Goal: Transaction & Acquisition: Book appointment/travel/reservation

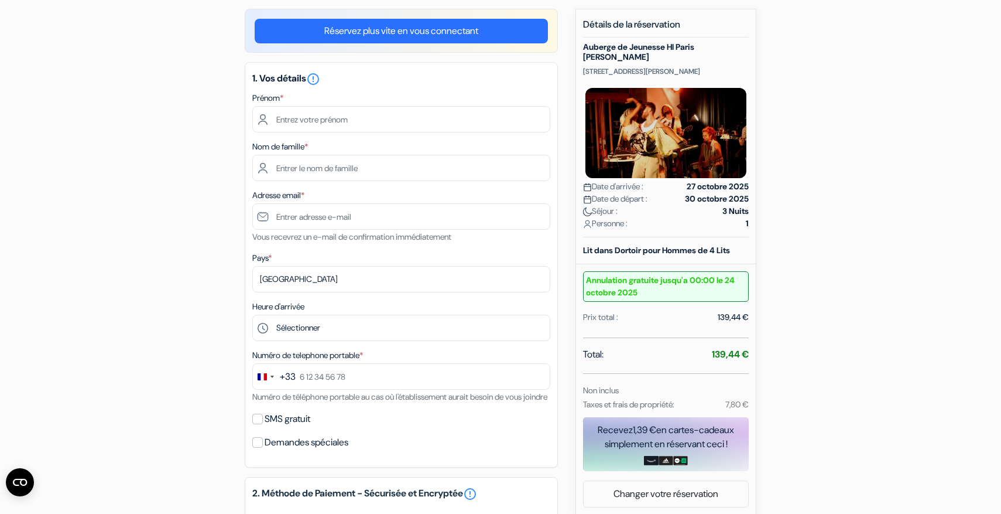
scroll to position [101, 0]
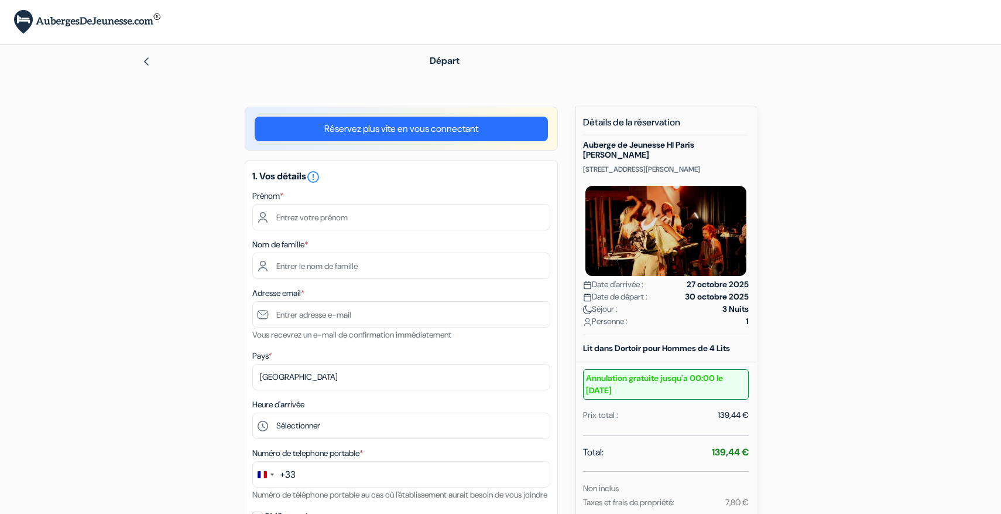
scroll to position [101, 0]
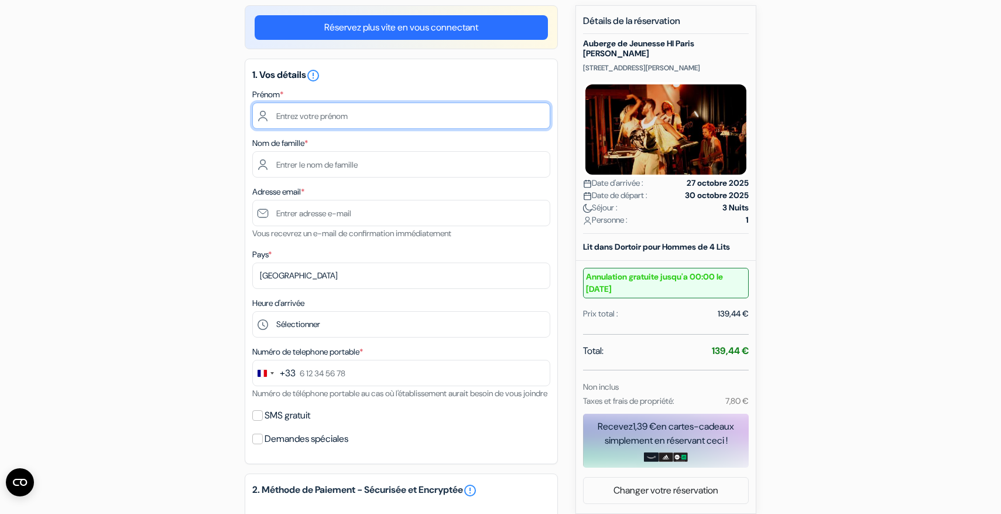
click at [315, 115] on input "text" at bounding box center [401, 115] width 298 height 26
type input "[PERSON_NAME]"
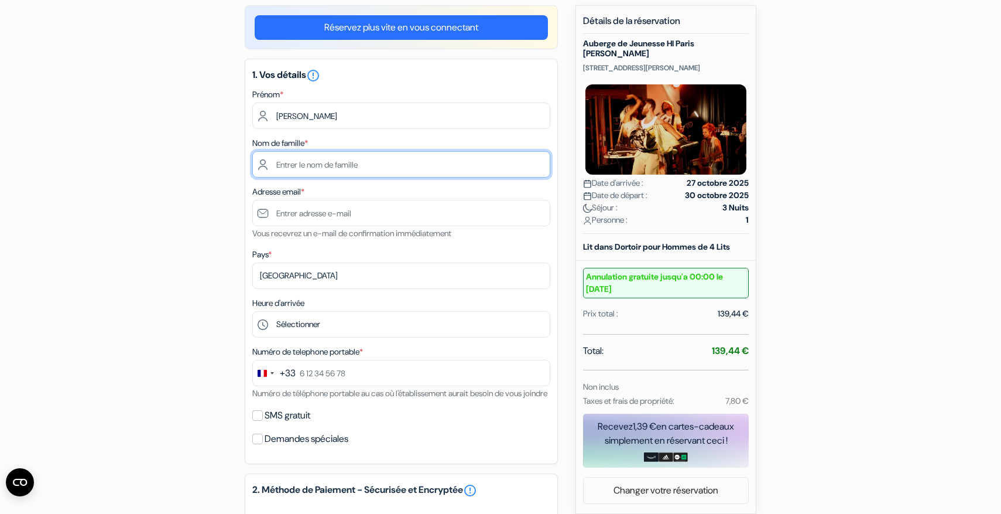
type input "Goldfisher"
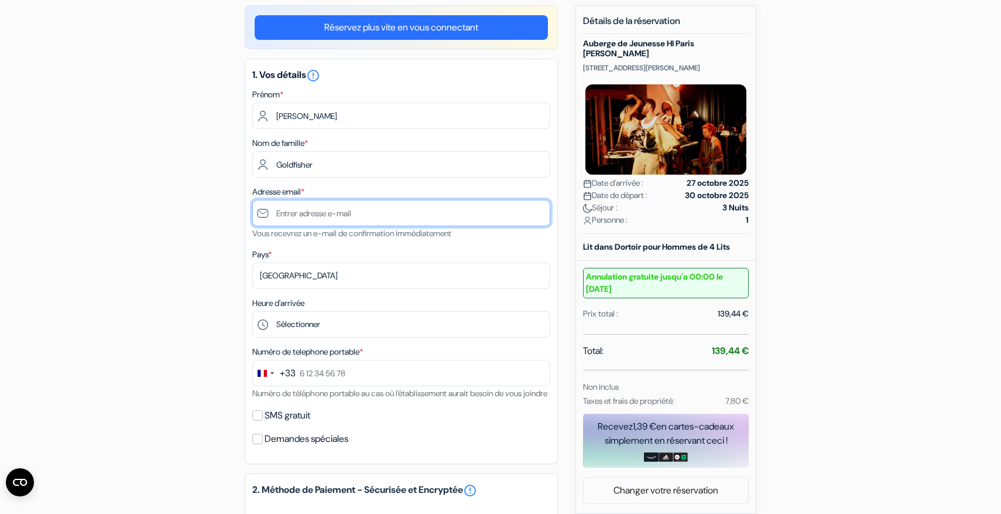
type input "[EMAIL_ADDRESS][DOMAIN_NAME]"
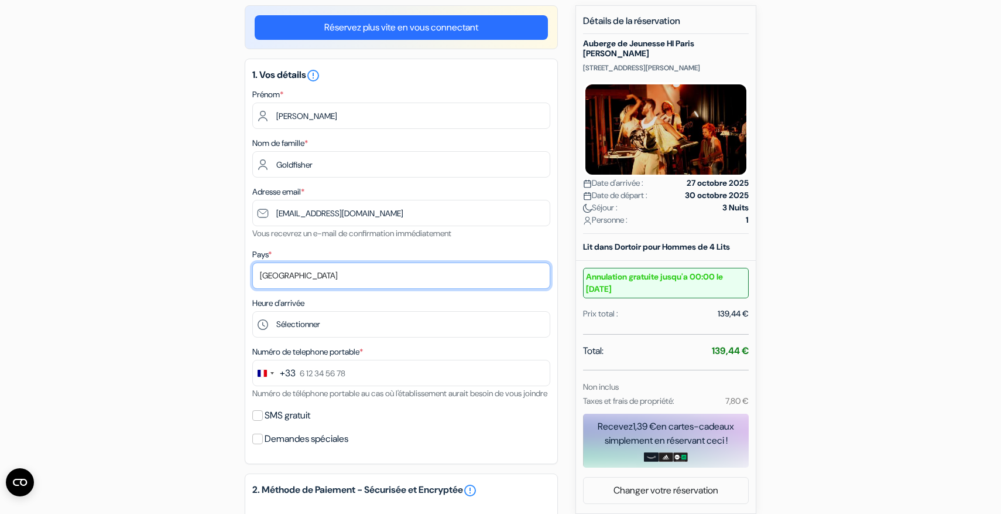
select select "us"
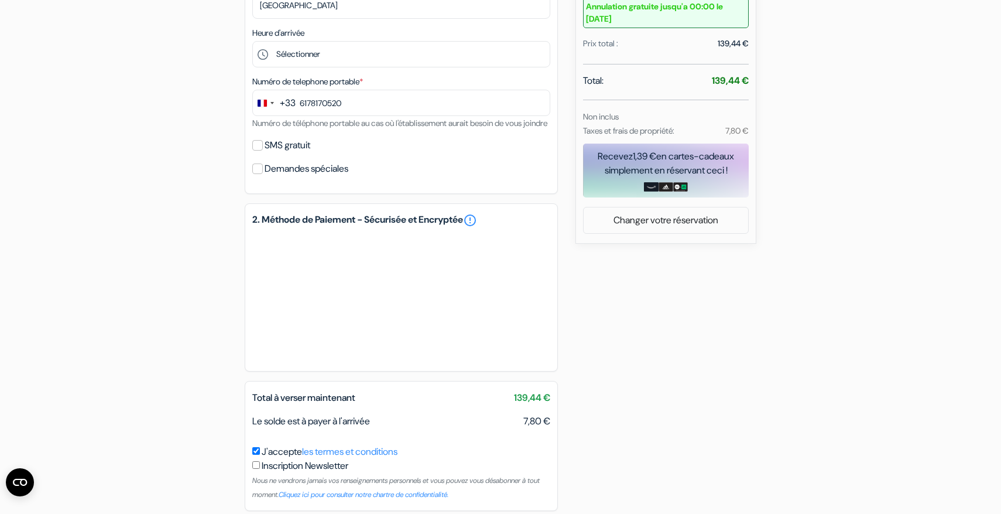
scroll to position [373, 0]
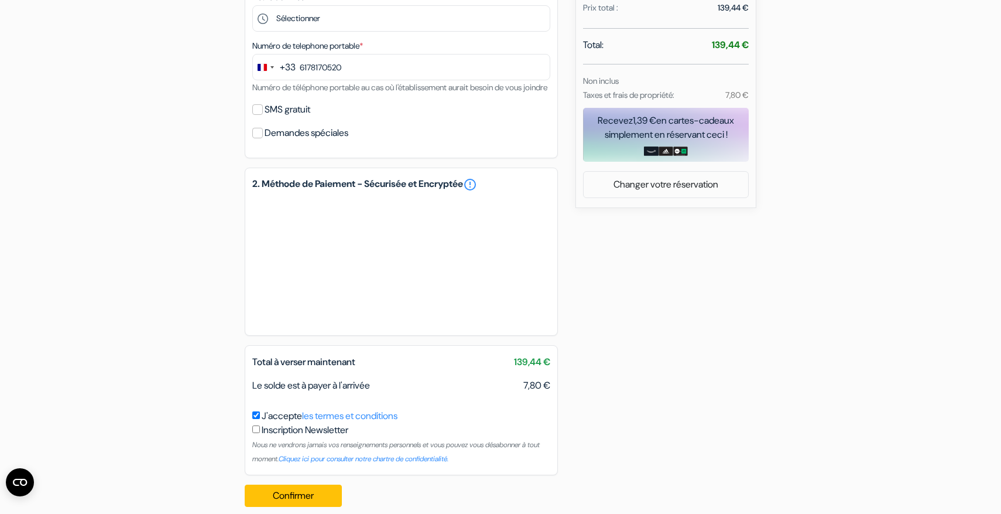
click at [412, 402] on div "Total à verser maintenant 139,44 € Le solde est à payer à l'arrivée 7,80 €" at bounding box center [401, 378] width 312 height 47
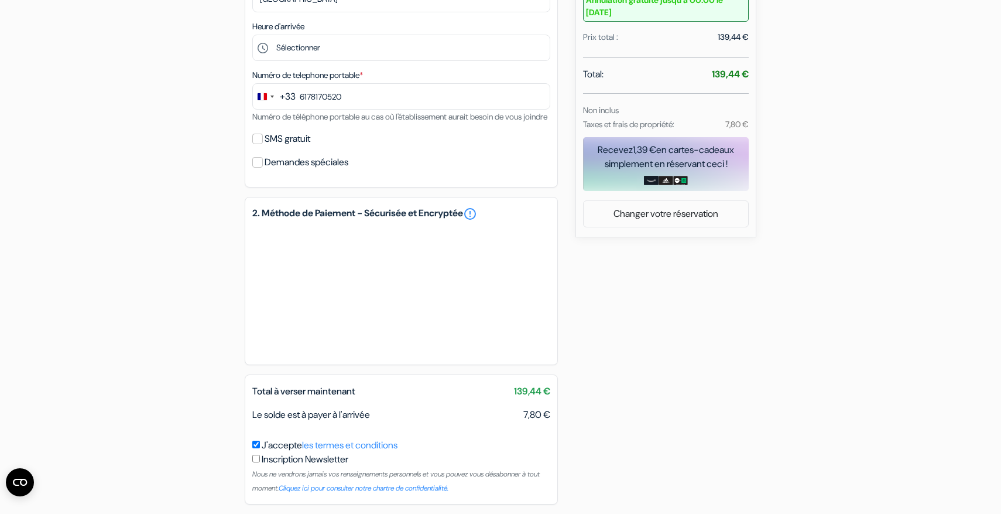
scroll to position [369, 0]
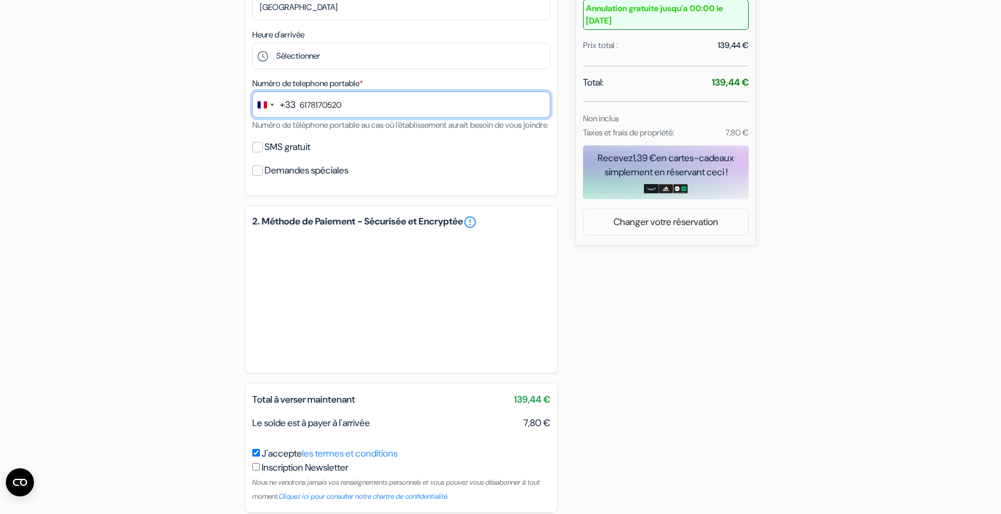
click at [317, 110] on input "6178170520" at bounding box center [401, 104] width 298 height 26
click at [347, 104] on input "6178170520" at bounding box center [401, 104] width 298 height 26
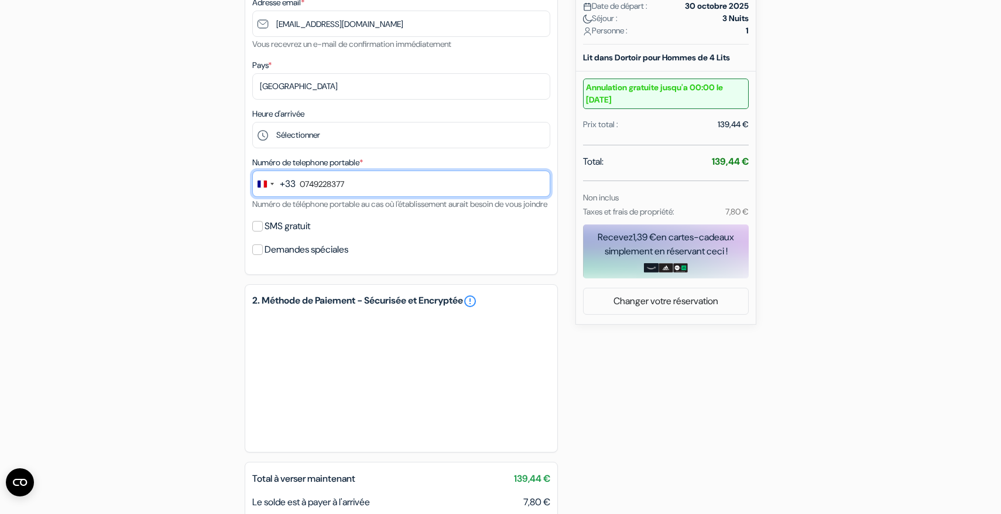
scroll to position [436, 0]
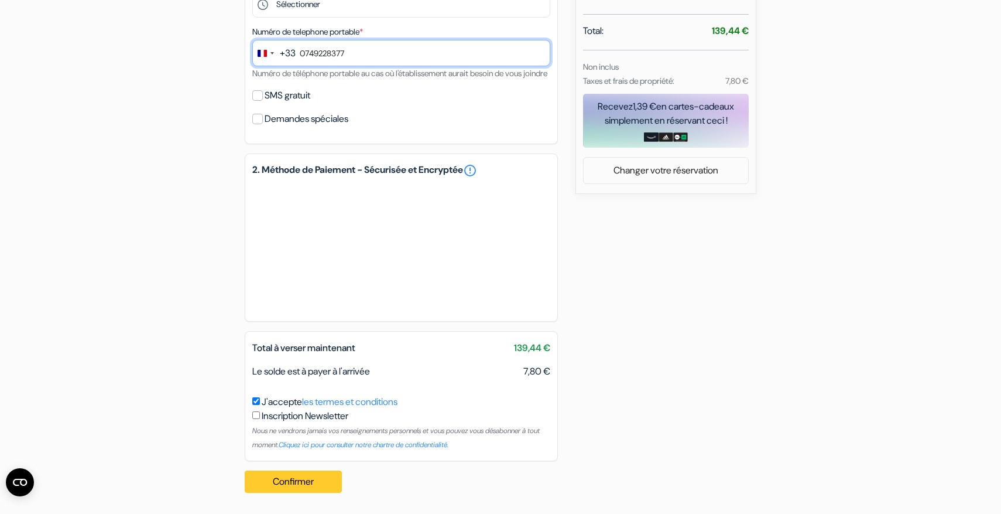
type input "0749228377"
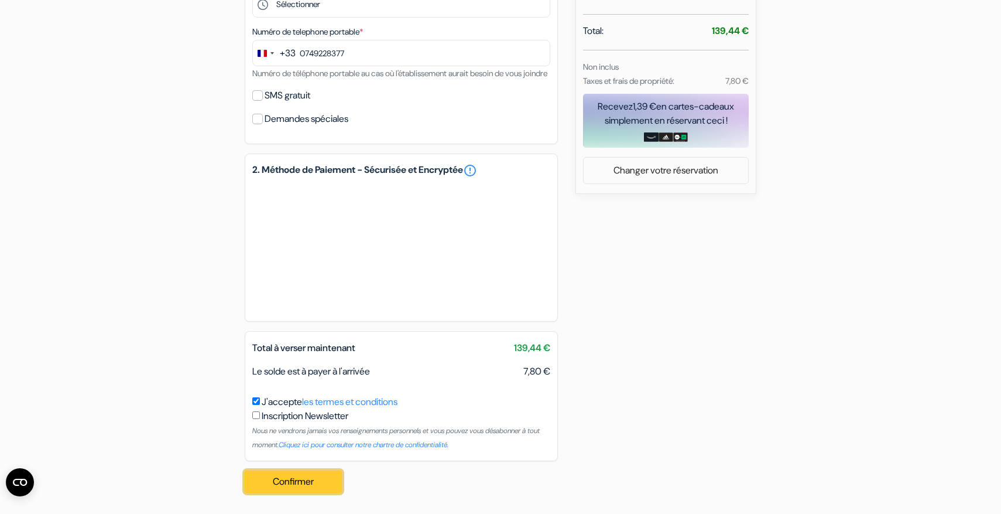
click at [313, 491] on button "Confirmer Loading..." at bounding box center [293, 481] width 97 height 22
click at [289, 480] on button "Confirmer Loading..." at bounding box center [293, 481] width 97 height 22
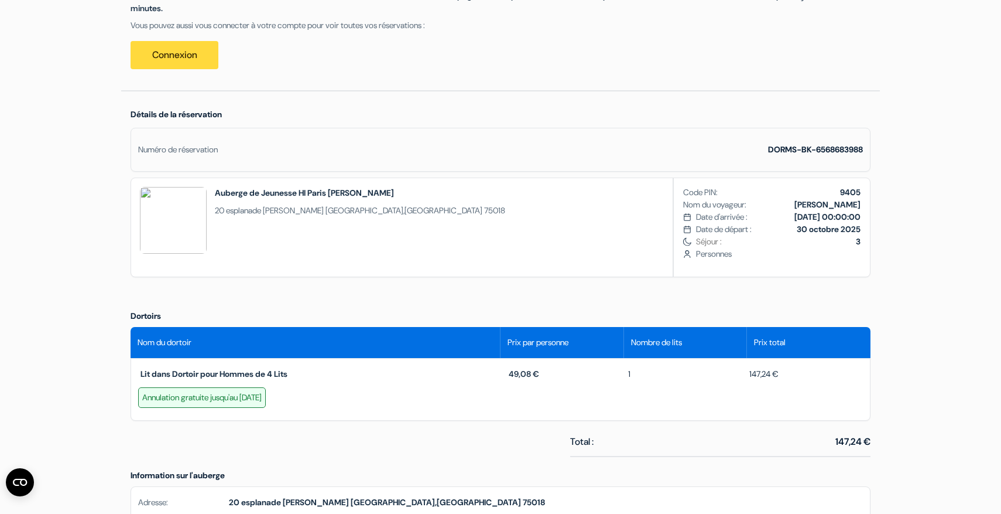
scroll to position [249, 0]
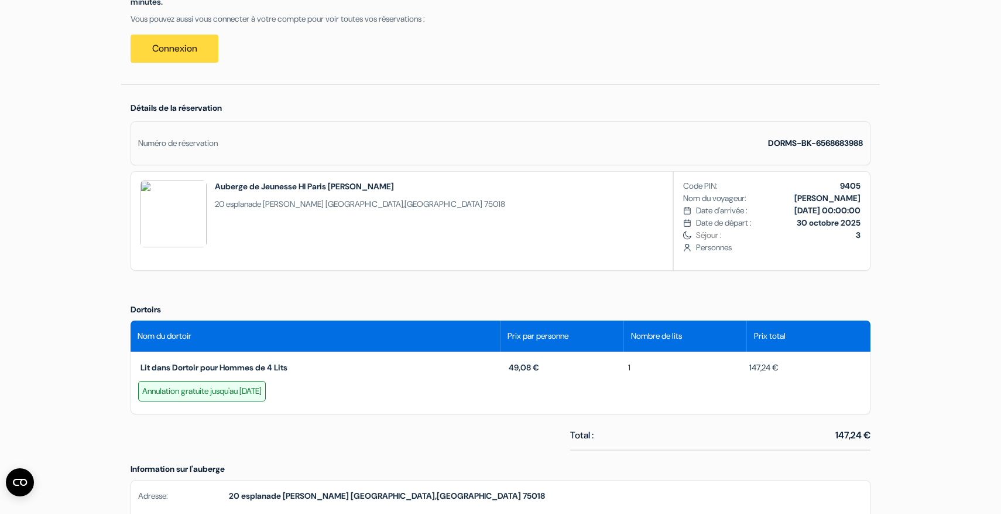
click at [284, 205] on span "20 esplanade Nathalie Sarraute" at bounding box center [269, 204] width 109 height 11
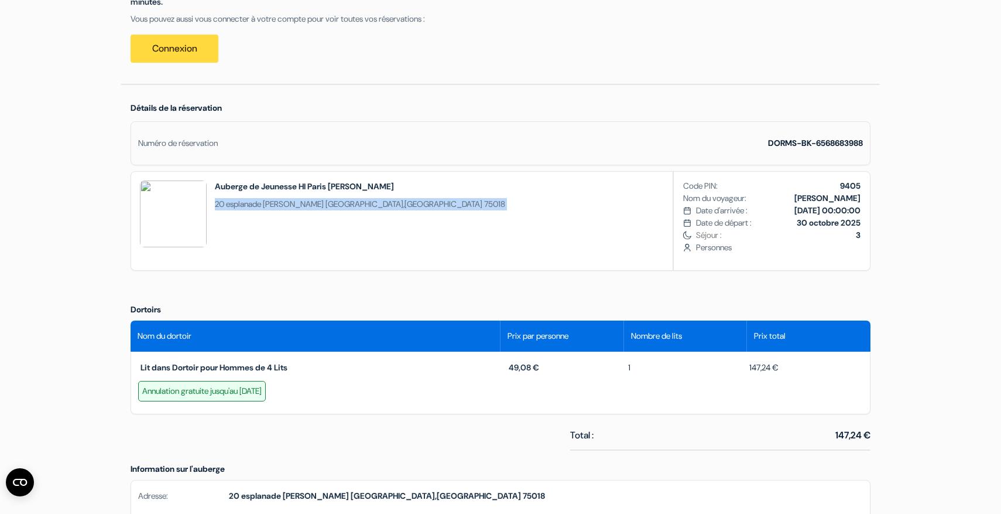
click at [284, 205] on span "20 esplanade Nathalie Sarraute" at bounding box center [269, 204] width 109 height 11
copy div "20 esplanade Nathalie Sarraute Paris , France 75018"
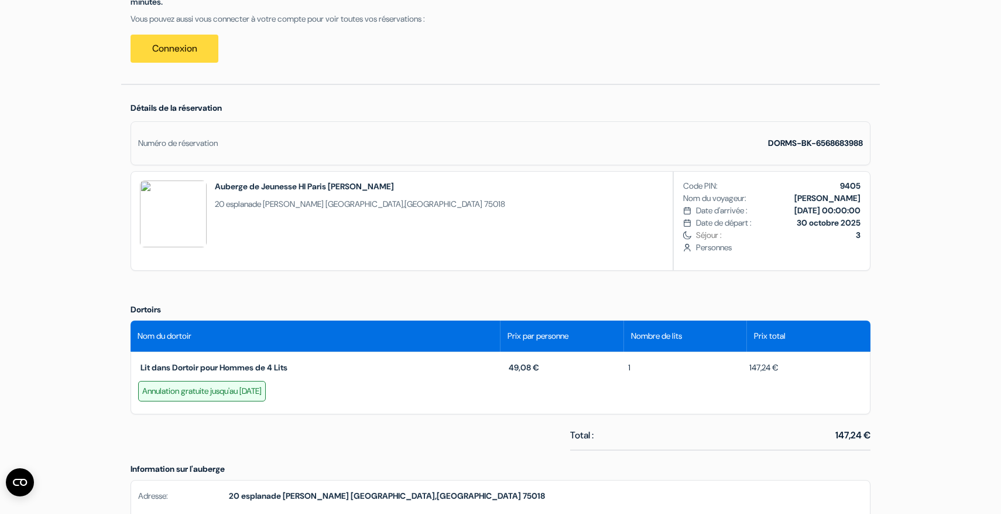
click at [138, 334] on span "Nom du dortoir" at bounding box center [165, 336] width 54 height 12
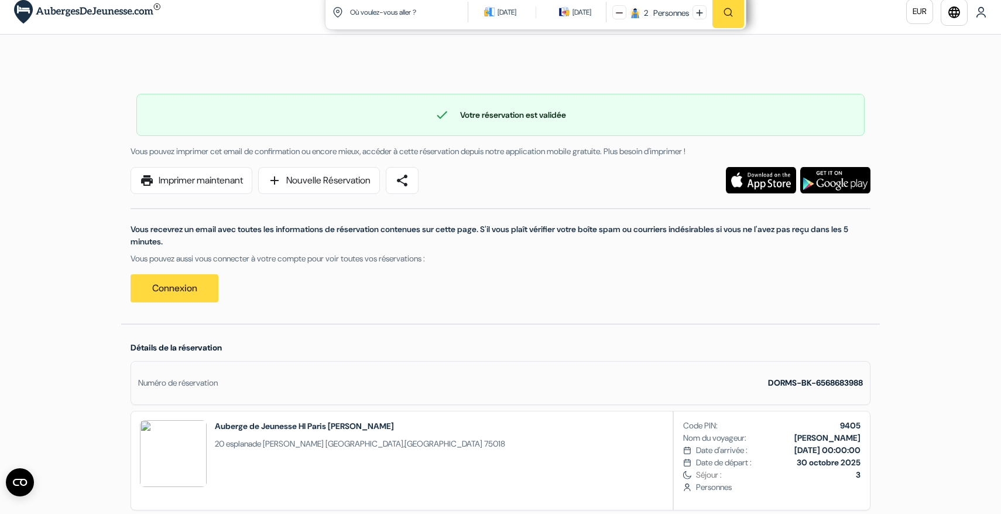
scroll to position [0, 0]
